Goal: Task Accomplishment & Management: Complete application form

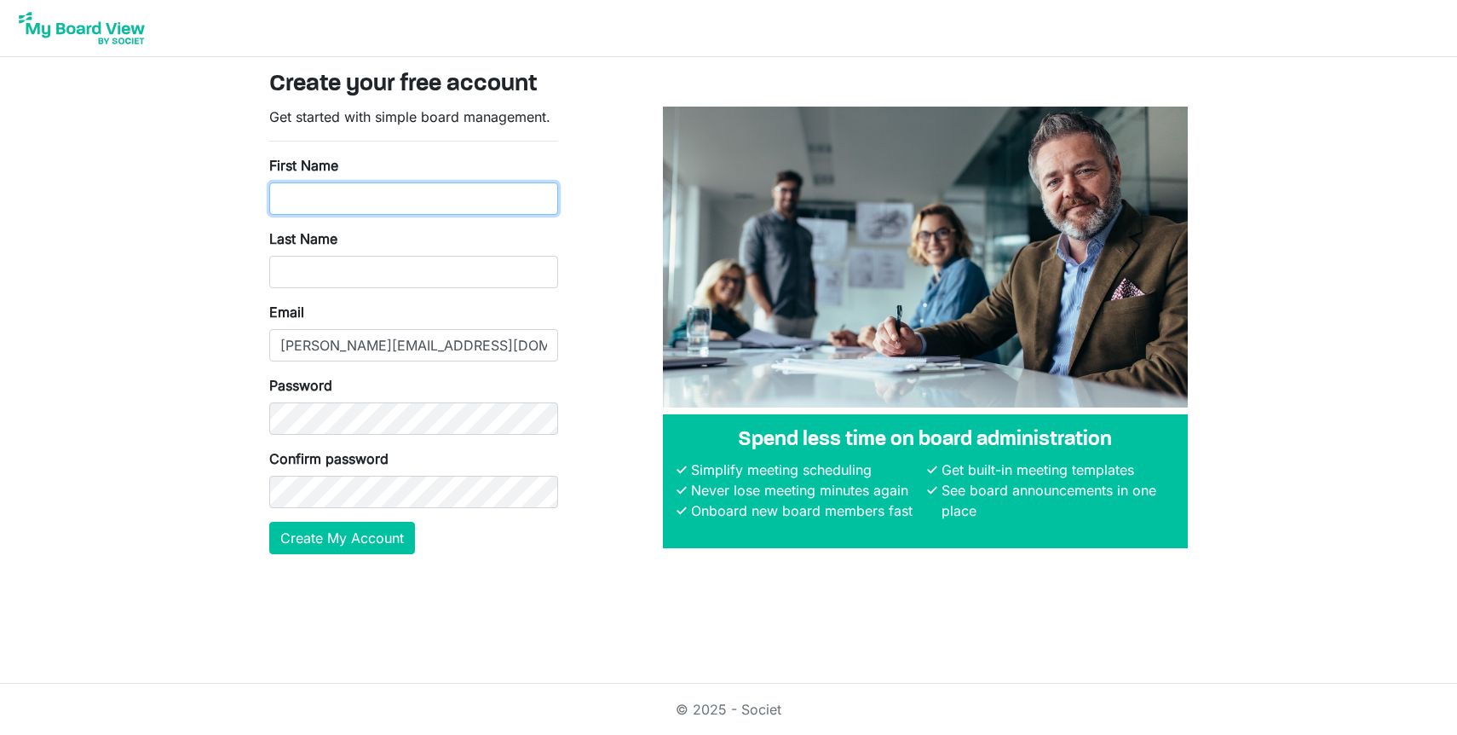
click at [492, 196] on input "First Name" at bounding box center [413, 198] width 289 height 32
type input "Jacquie"
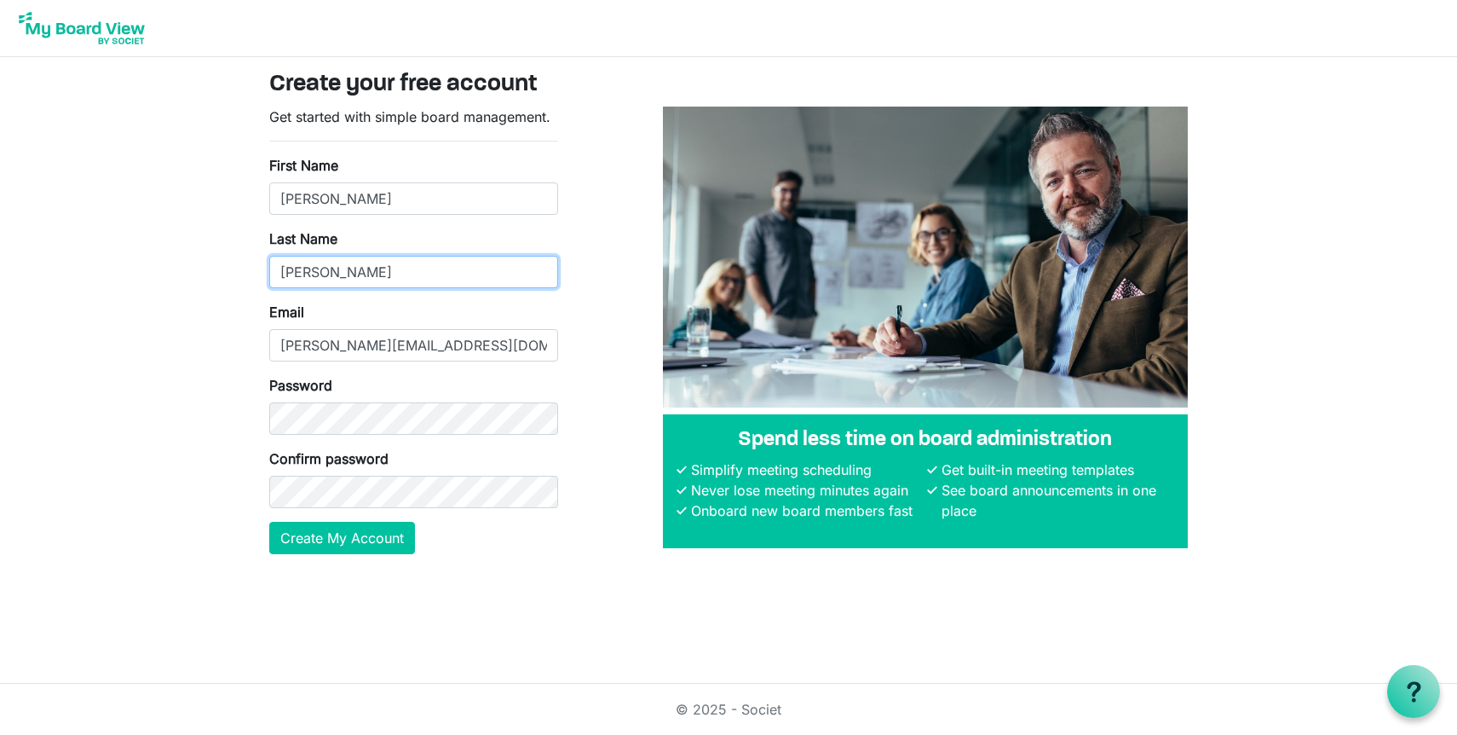
type input "Sauder"
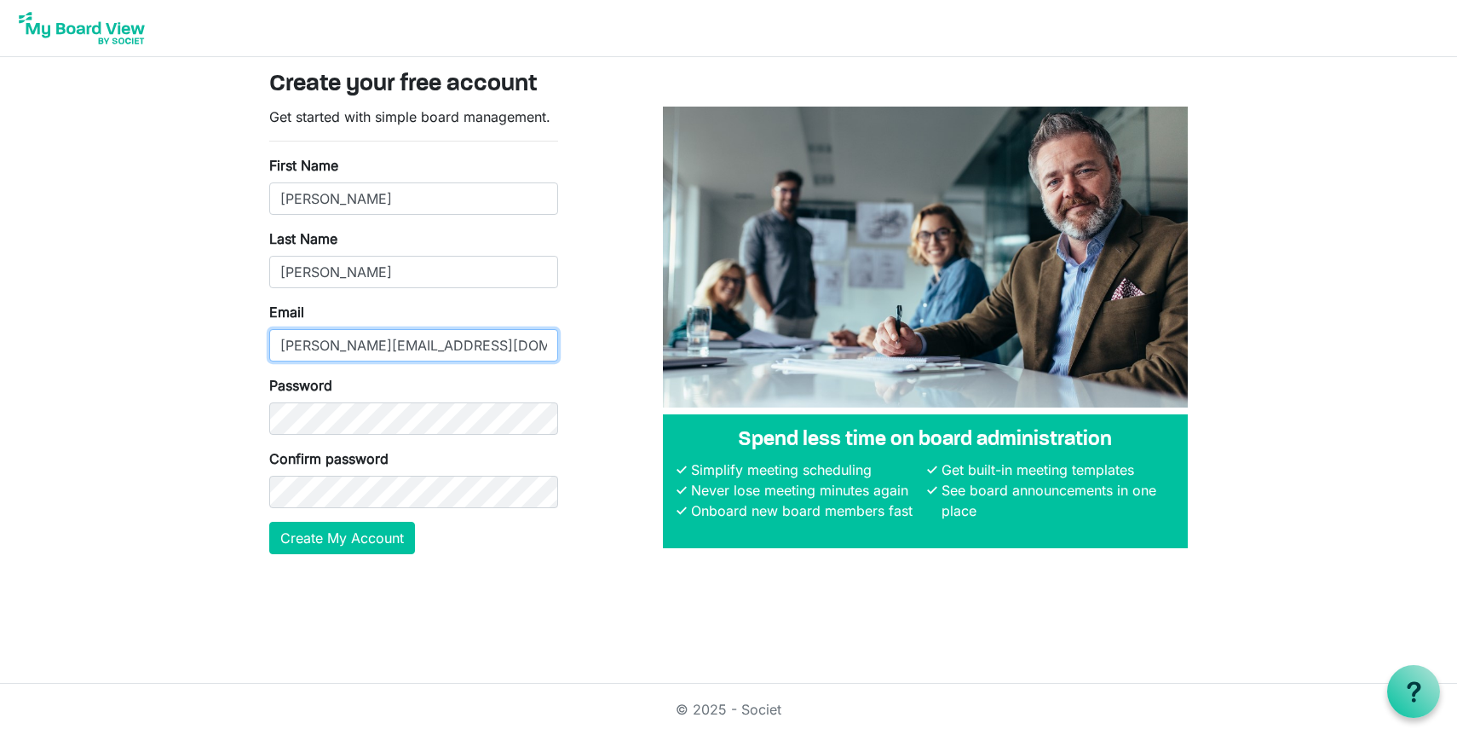
click at [357, 345] on input "[PERSON_NAME][EMAIL_ADDRESS][DOMAIN_NAME]" at bounding box center [413, 345] width 289 height 32
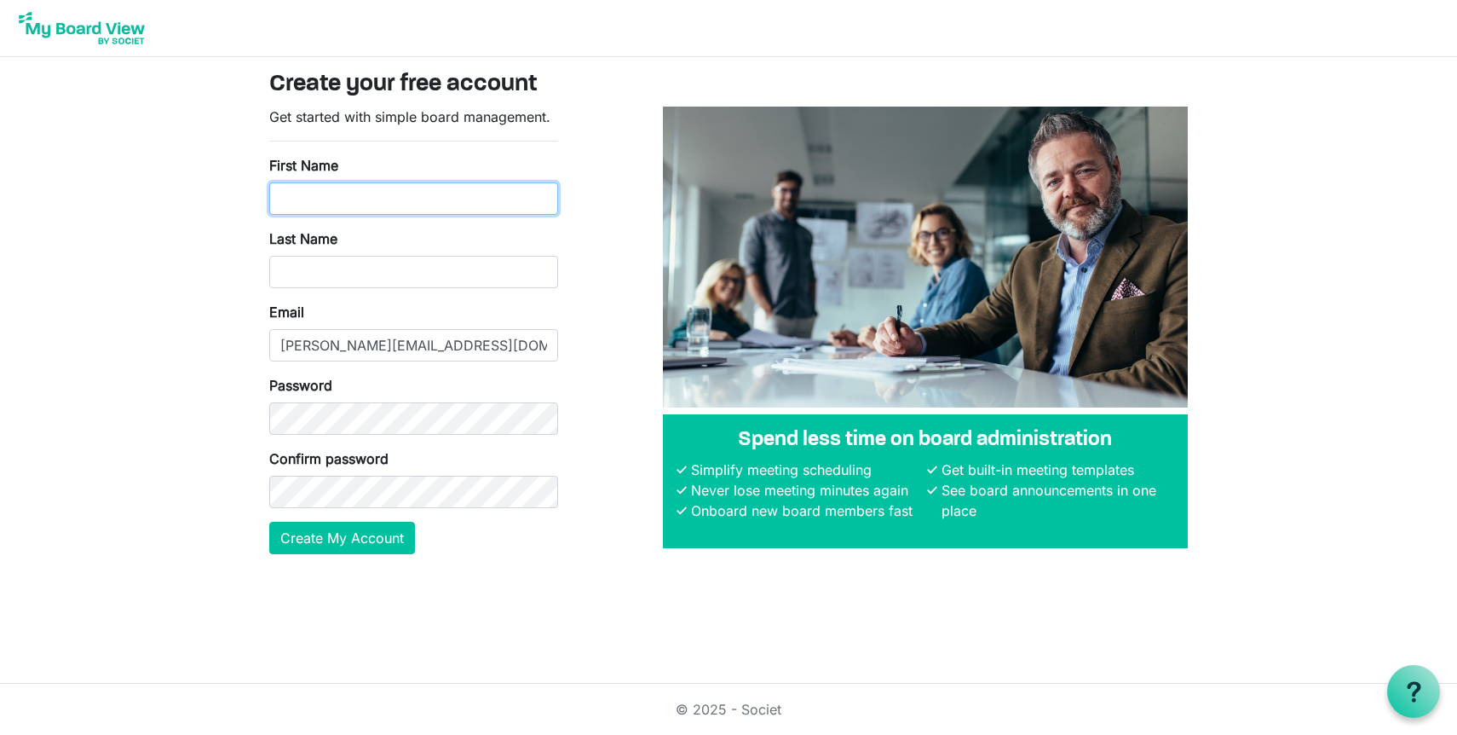
click at [497, 191] on input "First Name" at bounding box center [413, 198] width 289 height 32
type input "[PERSON_NAME]"
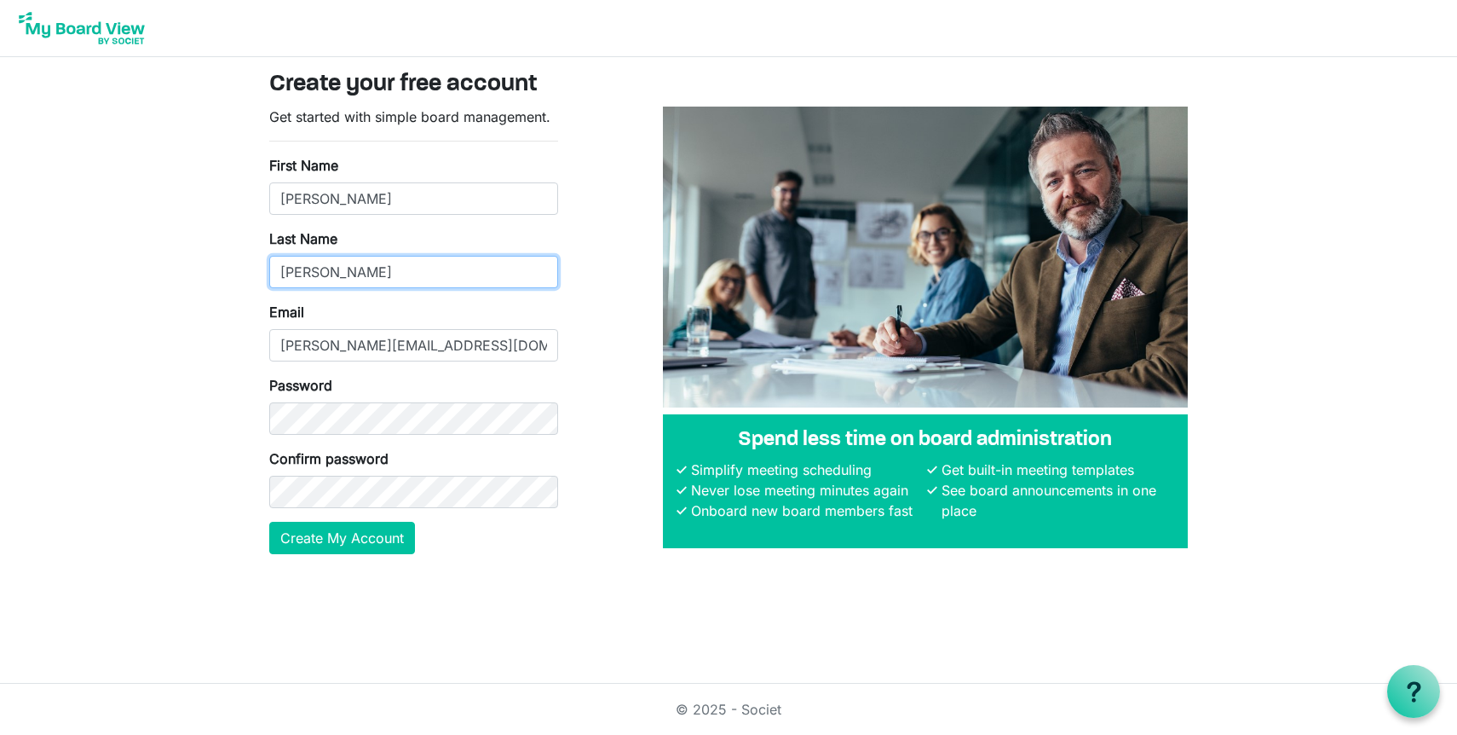
type input "[PERSON_NAME]"
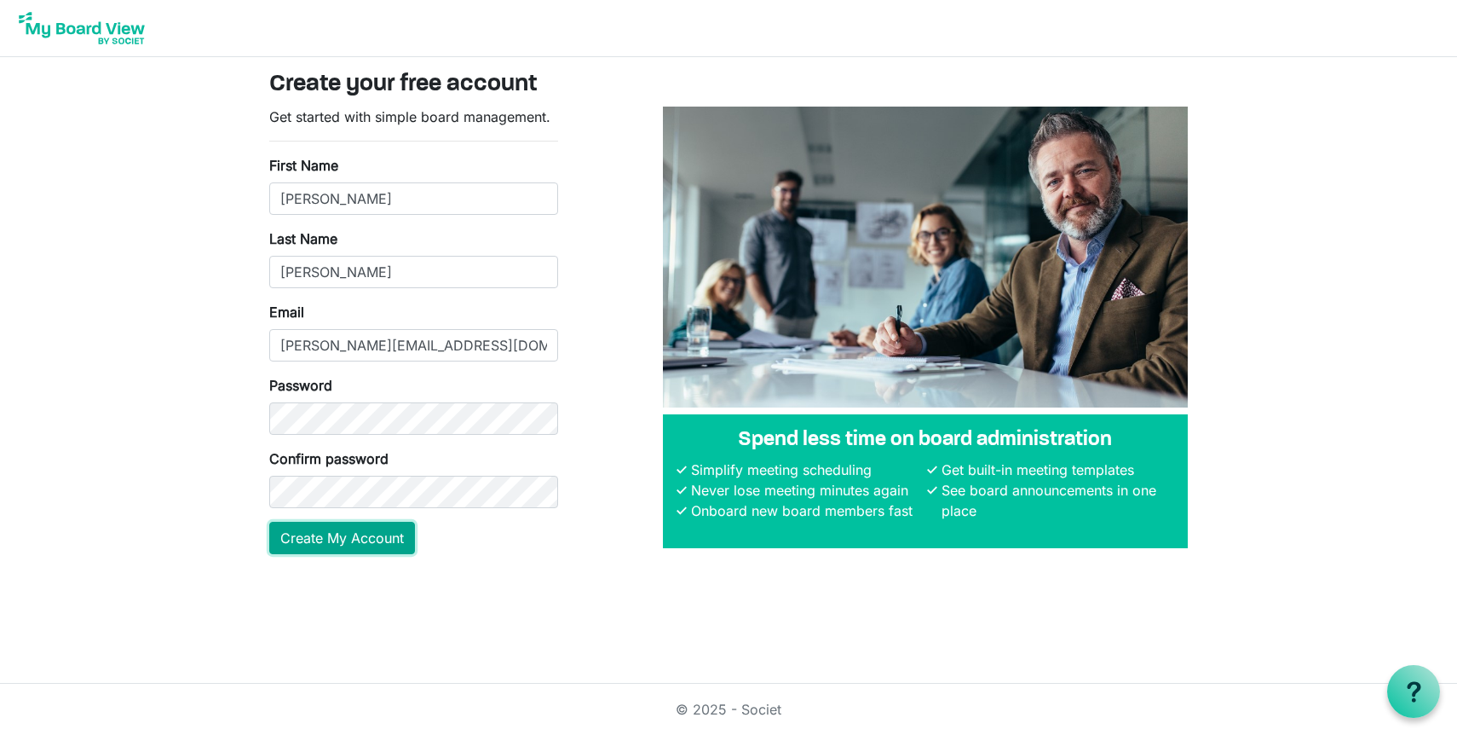
click at [318, 536] on button "Create My Account" at bounding box center [342, 538] width 146 height 32
